Goal: Find specific page/section: Find specific page/section

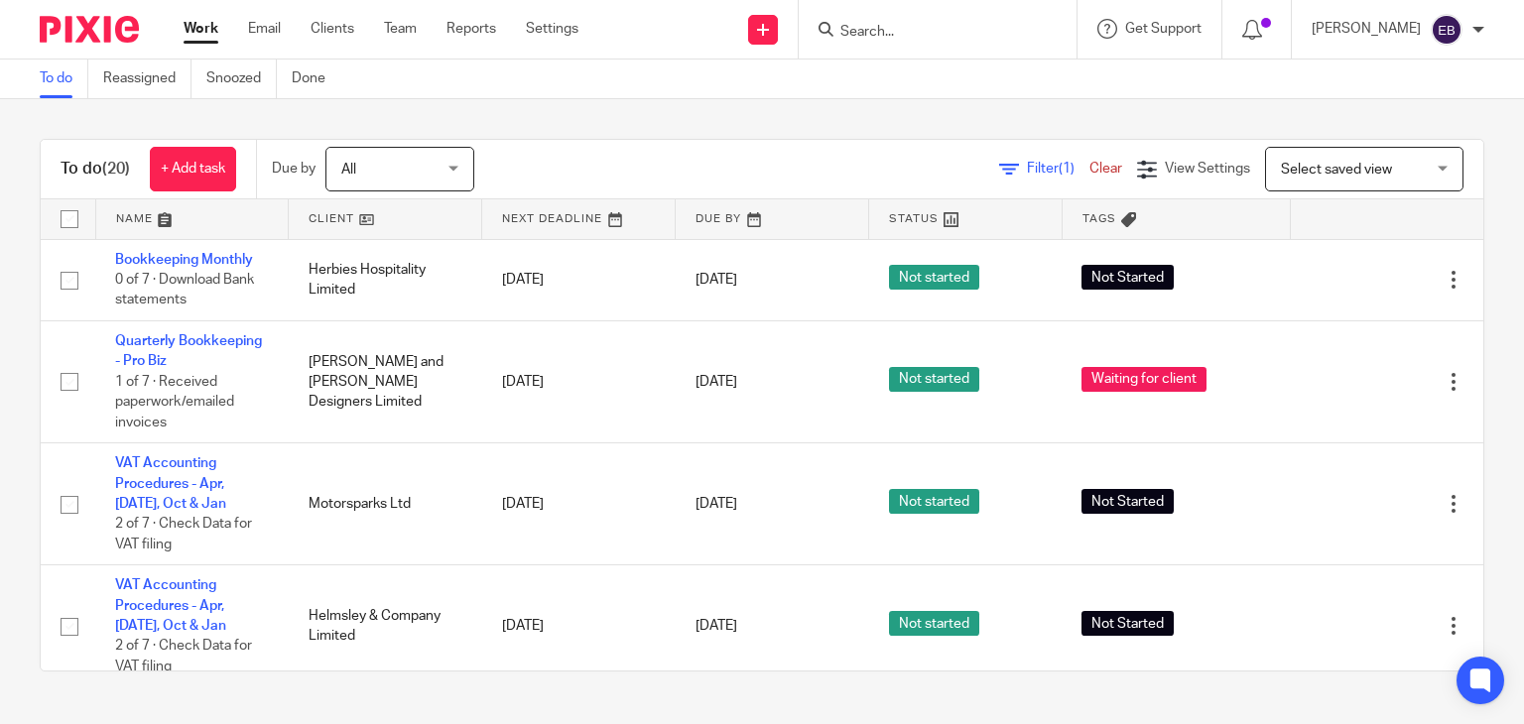
click at [930, 34] on input "Search" at bounding box center [927, 33] width 179 height 18
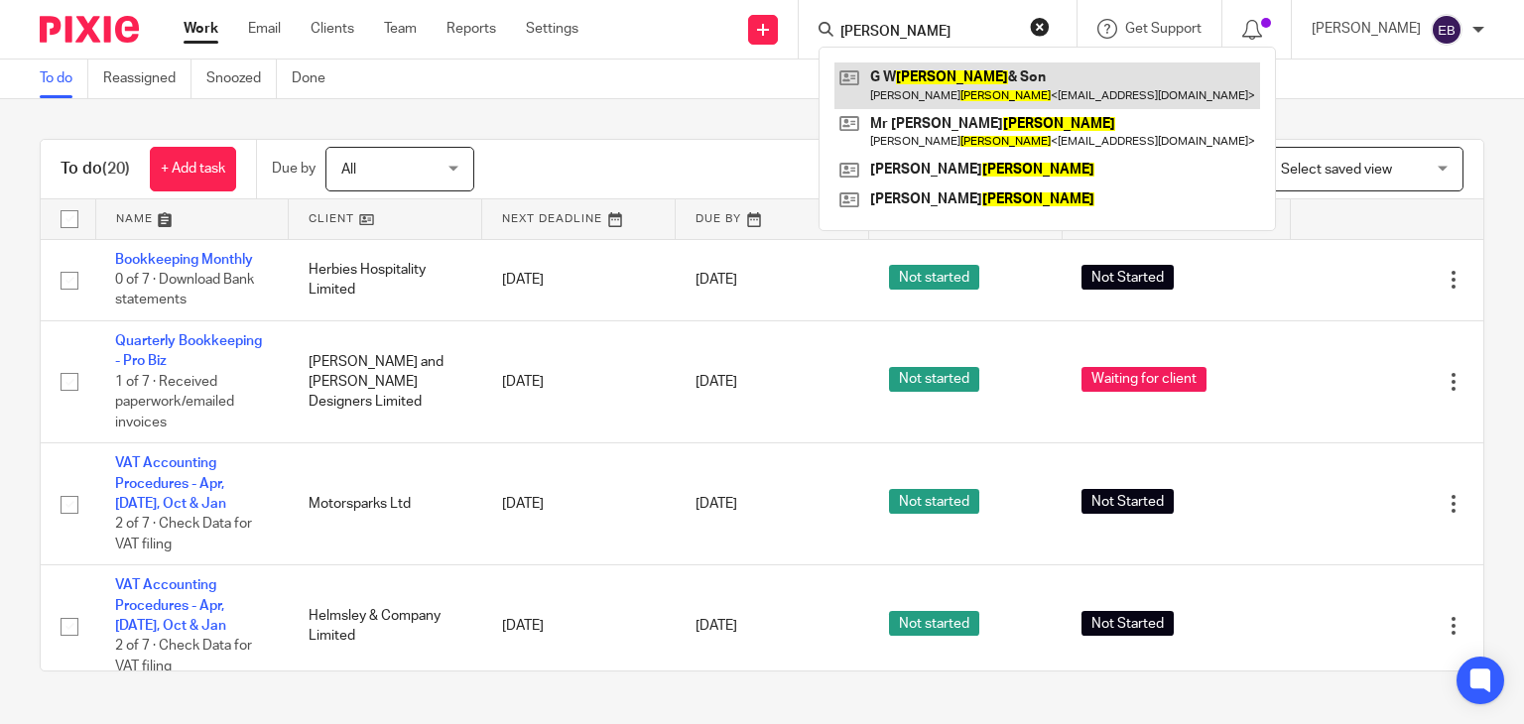
type input "[PERSON_NAME]"
click at [960, 92] on link at bounding box center [1047, 85] width 426 height 46
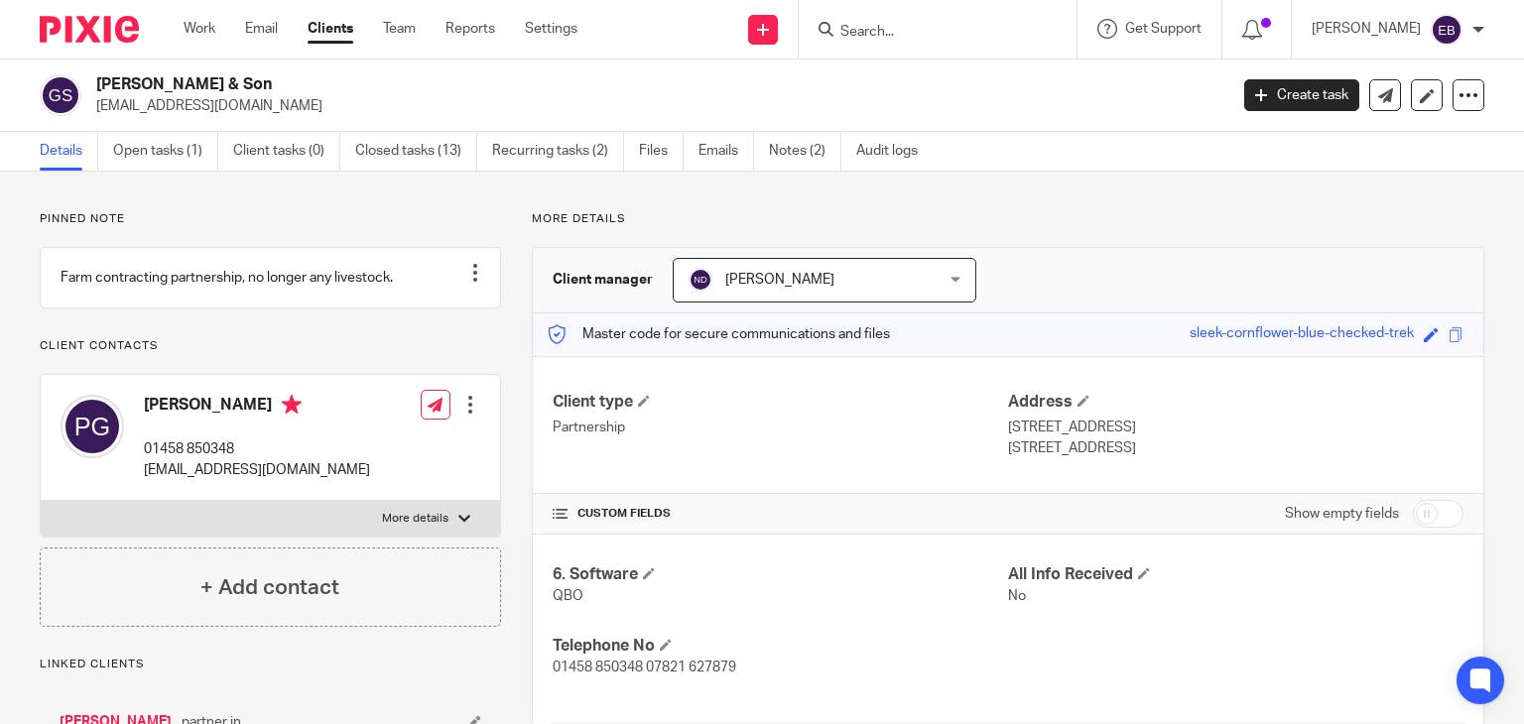
click at [727, 226] on div "More details Client manager [PERSON_NAME] [PERSON_NAME] [PERSON_NAME] [PERSON_N…" at bounding box center [992, 531] width 983 height 641
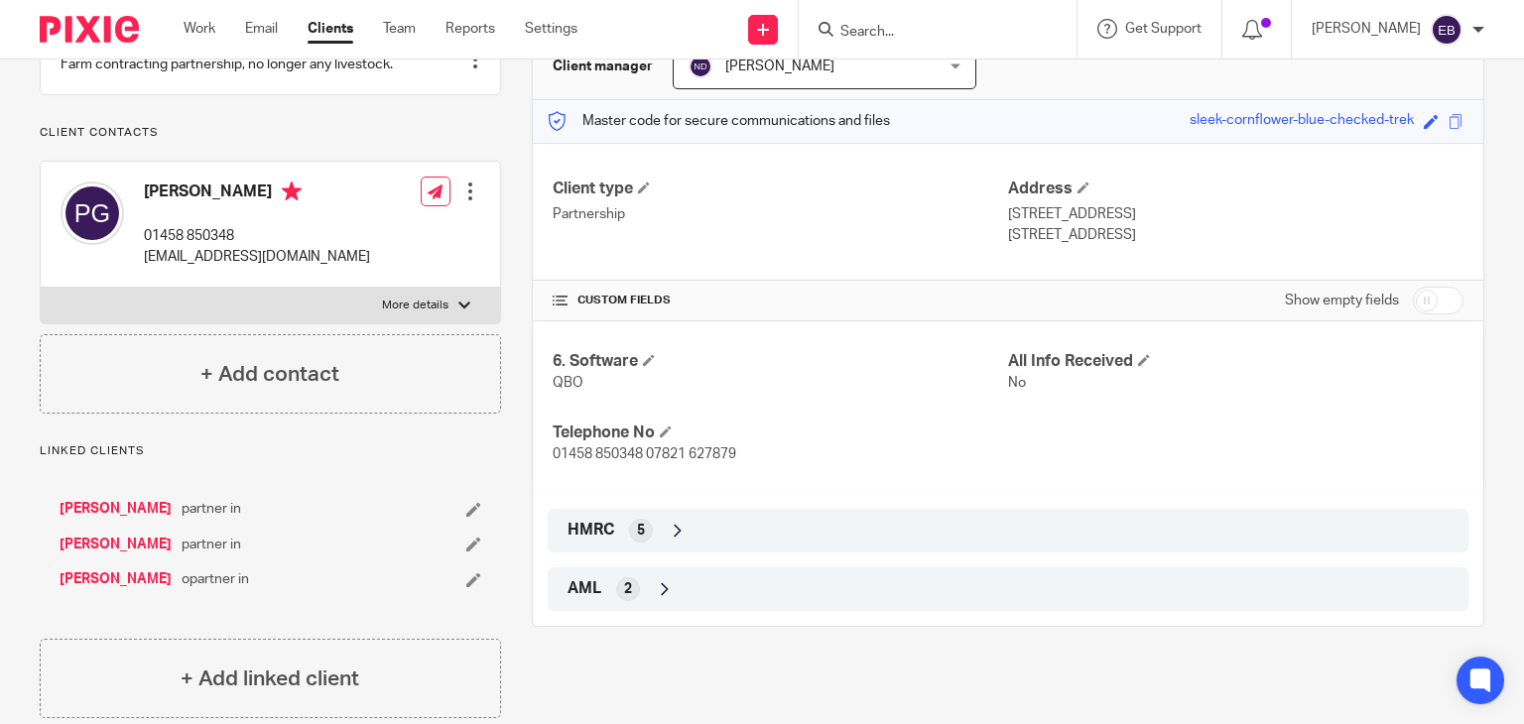
scroll to position [266, 0]
